Goal: Task Accomplishment & Management: Use online tool/utility

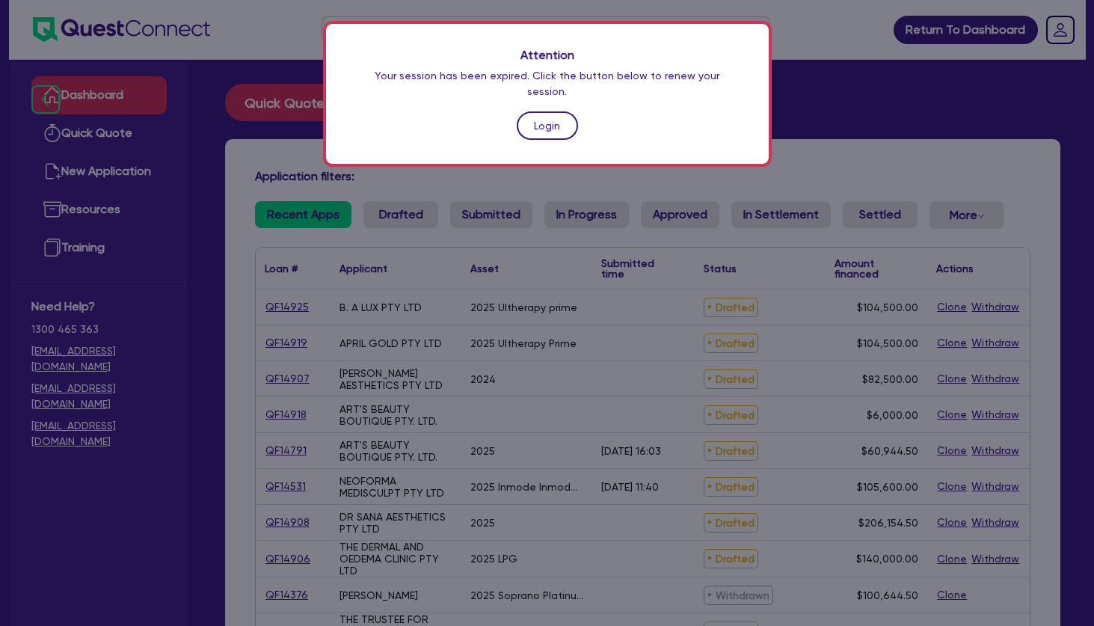
click at [532, 111] on link "Login" at bounding box center [547, 125] width 61 height 28
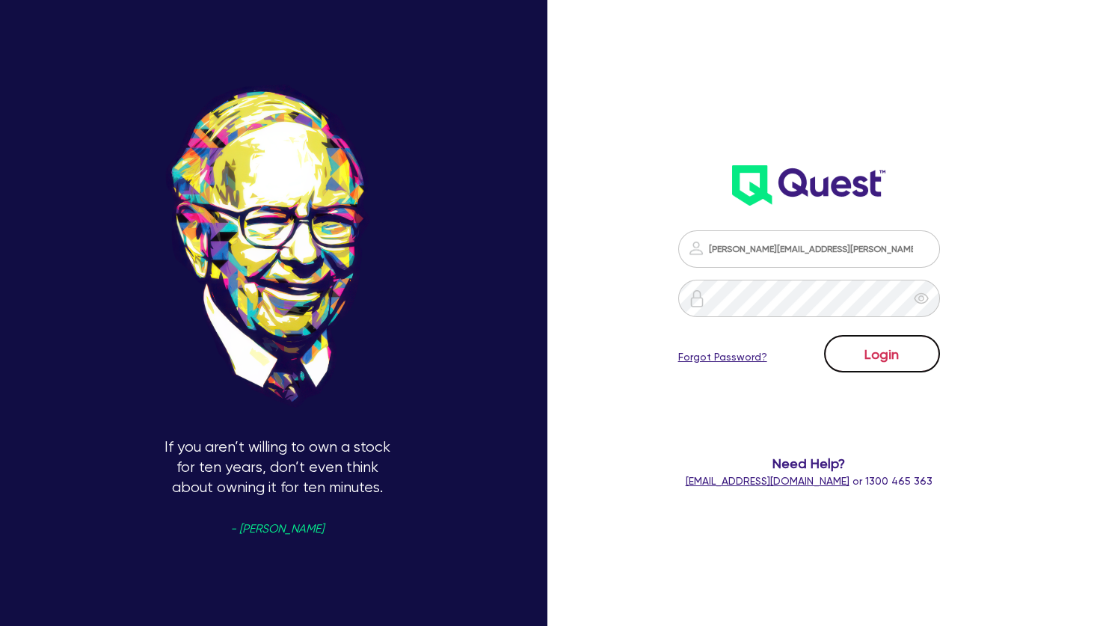
click at [899, 349] on button "Login" at bounding box center [882, 353] width 116 height 37
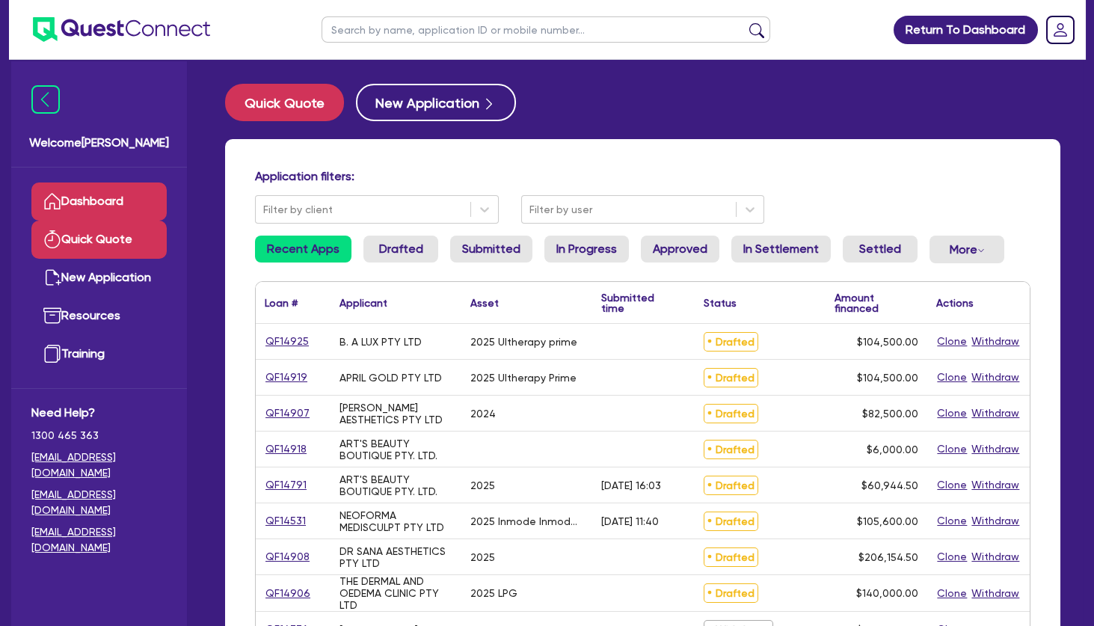
click at [104, 231] on link "Quick Quote" at bounding box center [98, 240] width 135 height 38
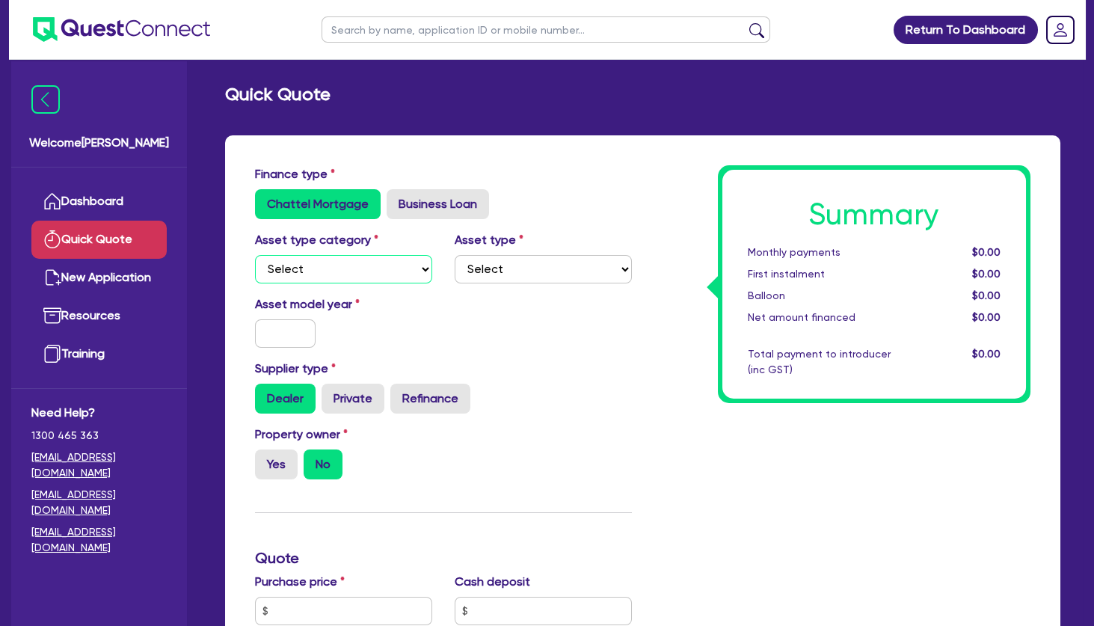
select select "TERTIARY_ASSETS"
click option "Tertiary assets" at bounding box center [0, 0] width 0 height 0
click at [455, 255] on select "Select Beauty equipment IT equipment IT software Watercraft Other" at bounding box center [543, 269] width 177 height 28
select select "BEAUTY_EQUIPMENT"
click option "Beauty equipment" at bounding box center [0, 0] width 0 height 0
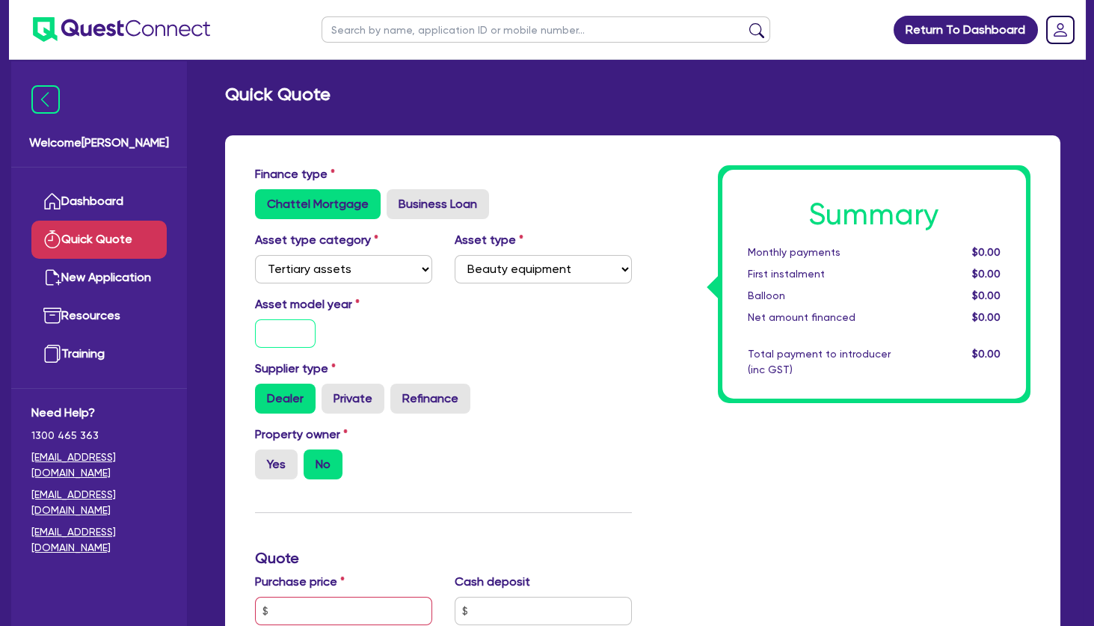
click at [292, 336] on input "text" at bounding box center [285, 333] width 61 height 28
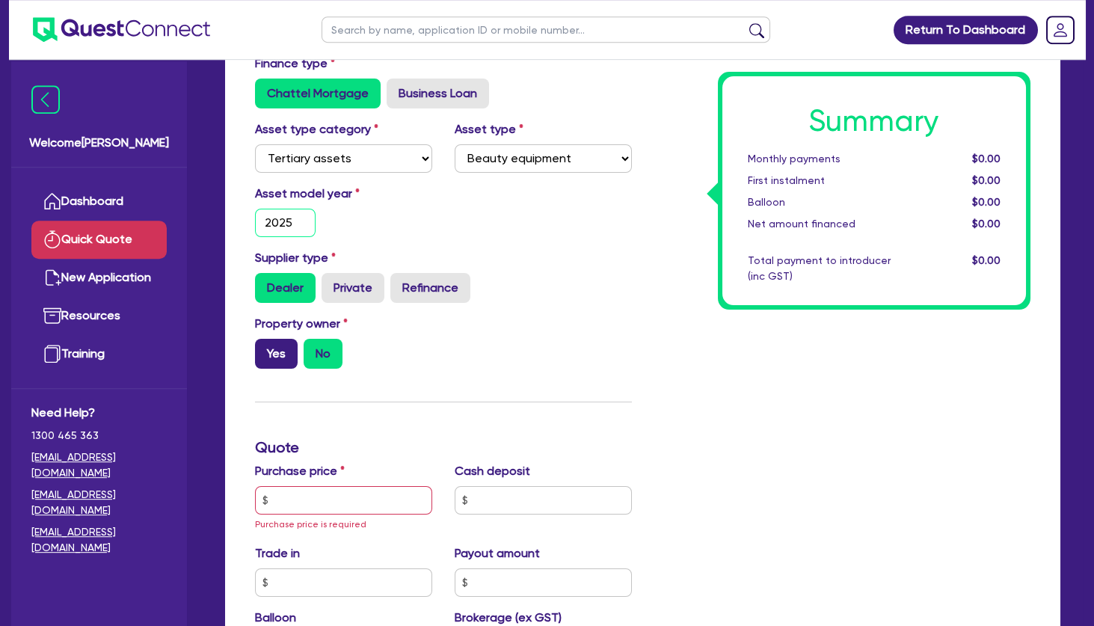
type input "2025"
click at [278, 344] on label "Yes" at bounding box center [276, 354] width 43 height 30
click at [265, 344] on input "Yes" at bounding box center [260, 344] width 10 height 10
radio input "true"
click at [314, 494] on input "text" at bounding box center [343, 500] width 177 height 28
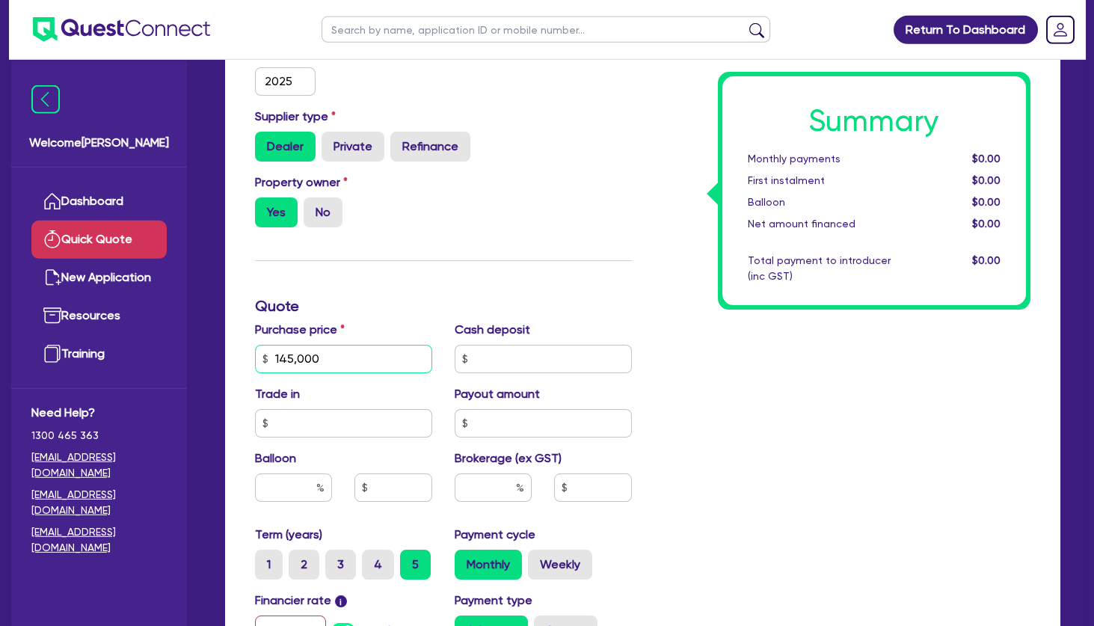
scroll to position [285, 0]
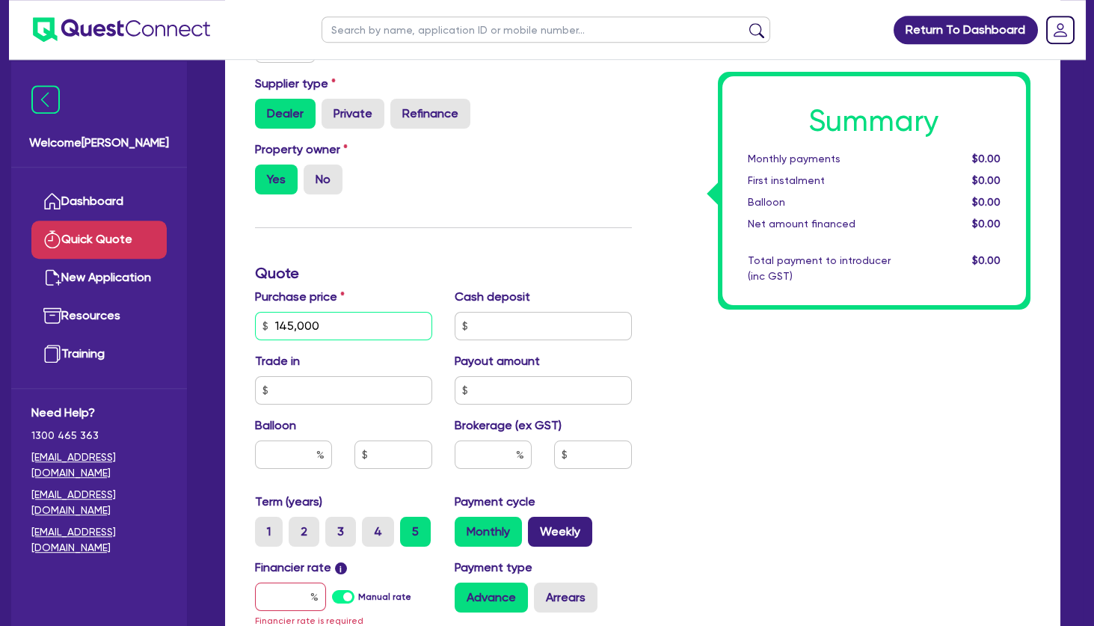
type input "145,000"
click at [574, 526] on label "Weekly" at bounding box center [560, 532] width 64 height 30
click at [538, 526] on input "Weekly" at bounding box center [533, 522] width 10 height 10
radio input "true"
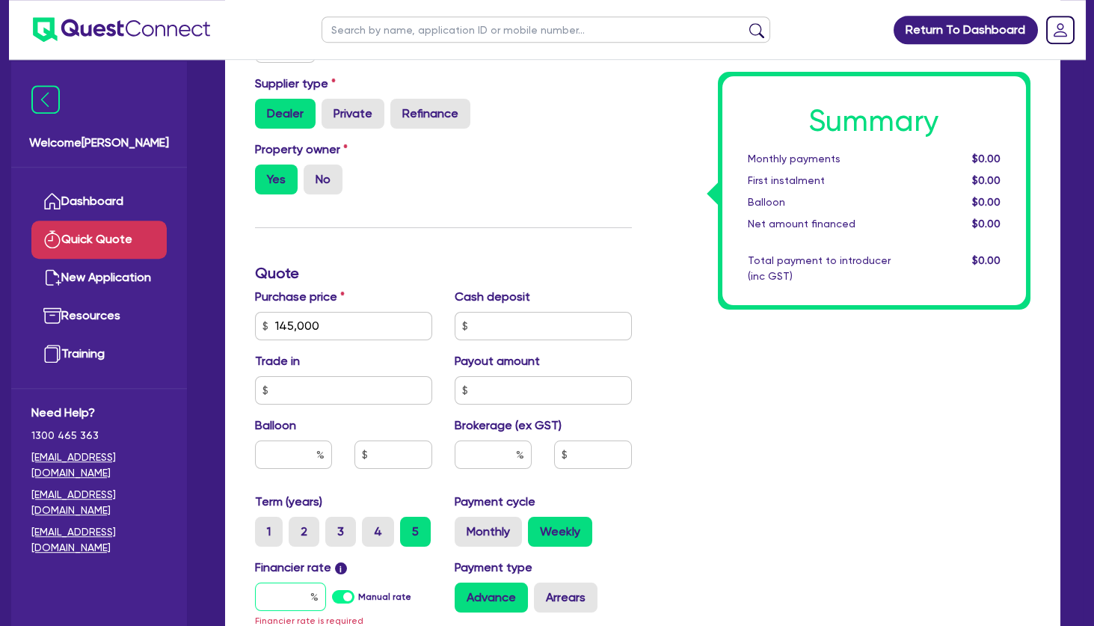
click at [295, 597] on input "text" at bounding box center [290, 597] width 71 height 28
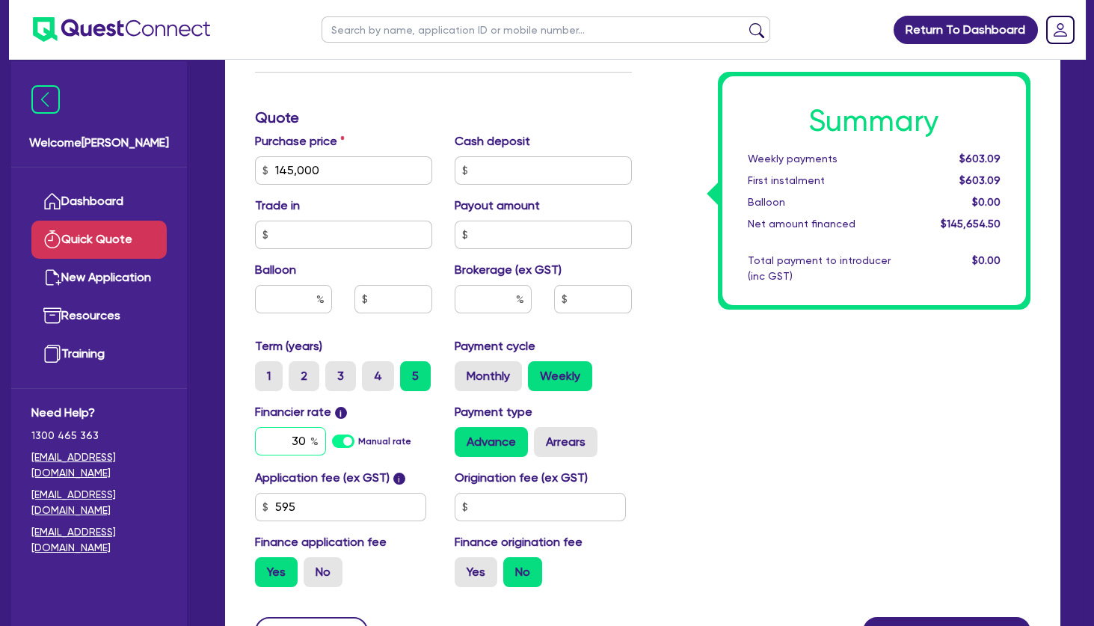
scroll to position [441, 0]
type input "30"
click at [323, 568] on label "No" at bounding box center [323, 572] width 39 height 30
click at [313, 567] on input "No" at bounding box center [309, 562] width 10 height 10
radio input "true"
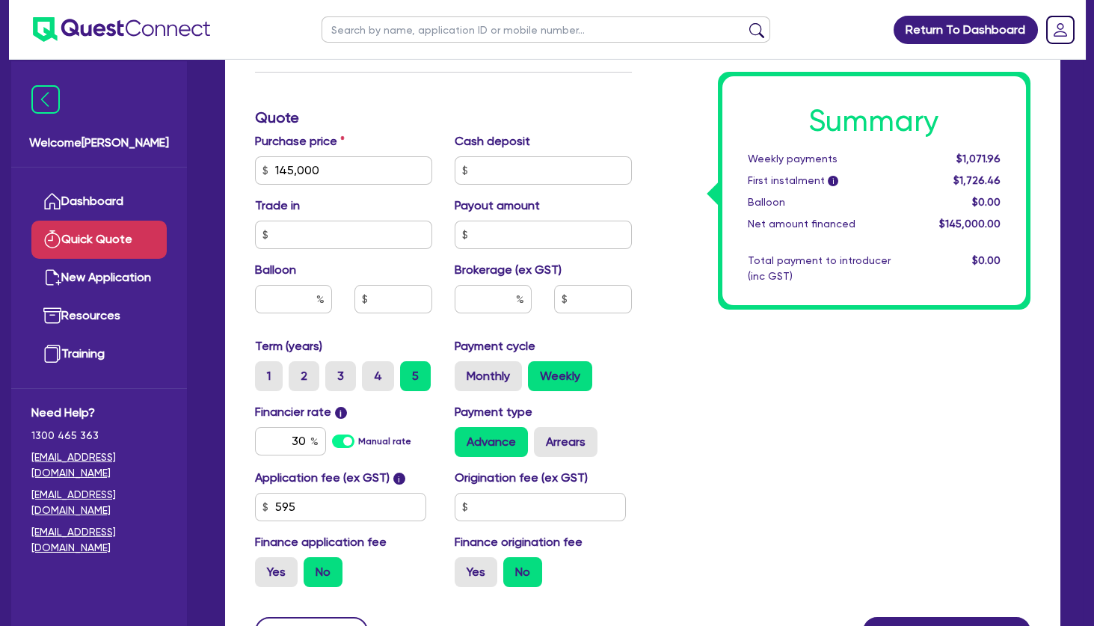
click at [722, 482] on div "Summary Weekly payments $1,071.96 First instalment i $1,726.46 Balloon $0.00 Ne…" at bounding box center [842, 162] width 399 height 874
click at [710, 384] on div "Summary Weekly payments $1,071.96 First instalment i $1,726.46 Balloon $0.00 Ne…" at bounding box center [842, 162] width 399 height 874
drag, startPoint x: 996, startPoint y: 154, endPoint x: 963, endPoint y: 161, distance: 34.3
click at [963, 161] on span "$1,071.96" at bounding box center [979, 159] width 44 height 12
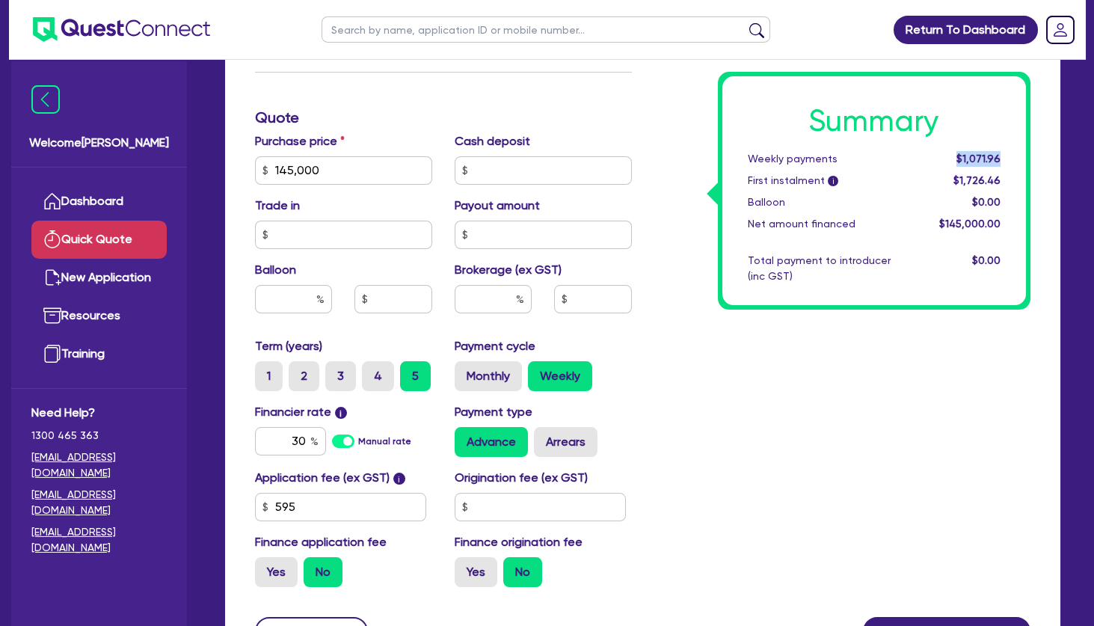
drag, startPoint x: 1000, startPoint y: 160, endPoint x: 957, endPoint y: 159, distance: 43.4
click at [957, 159] on div "$1,071.96" at bounding box center [966, 159] width 92 height 16
drag, startPoint x: 995, startPoint y: 156, endPoint x: 810, endPoint y: 159, distance: 185.5
click at [810, 159] on div "Weekly payments" at bounding box center [829, 159] width 184 height 16
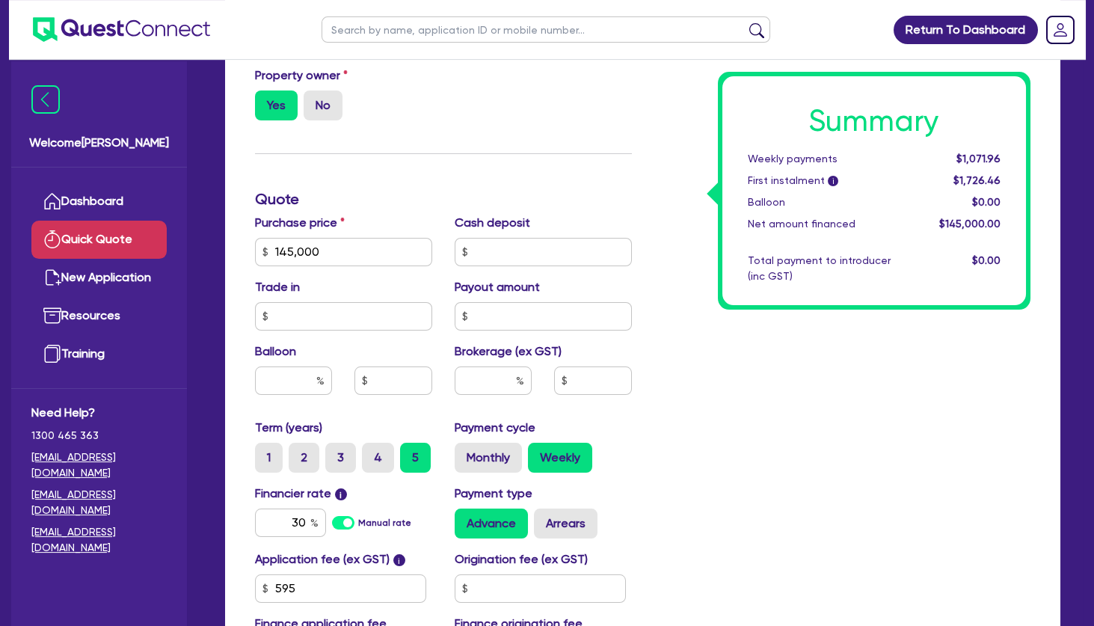
scroll to position [360, 0]
click at [665, 273] on div "Summary Weekly payments $1,071.96 First instalment i $1,726.46 Balloon $0.00 Ne…" at bounding box center [842, 243] width 399 height 874
drag, startPoint x: 293, startPoint y: 522, endPoint x: 321, endPoint y: 524, distance: 27.8
click at [321, 524] on input "30" at bounding box center [290, 522] width 71 height 28
click at [713, 384] on div "Summary Weekly payments $1,071.96 First instalment i $1,726.46 Balloon $0.00 Ne…" at bounding box center [842, 243] width 399 height 874
